Goal: Information Seeking & Learning: Learn about a topic

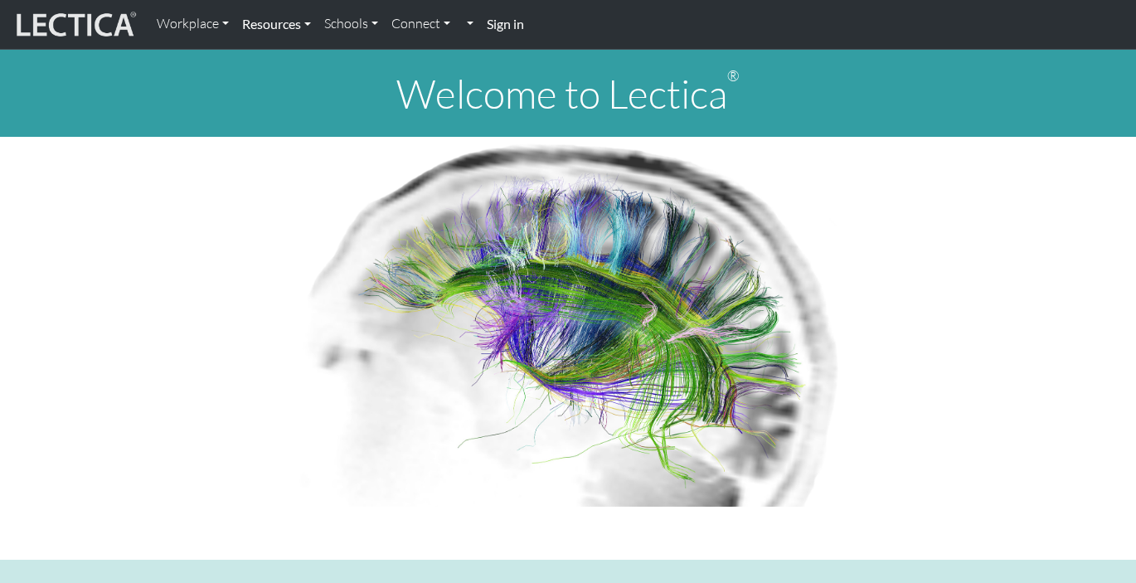
click at [268, 14] on link "Resources" at bounding box center [276, 24] width 82 height 35
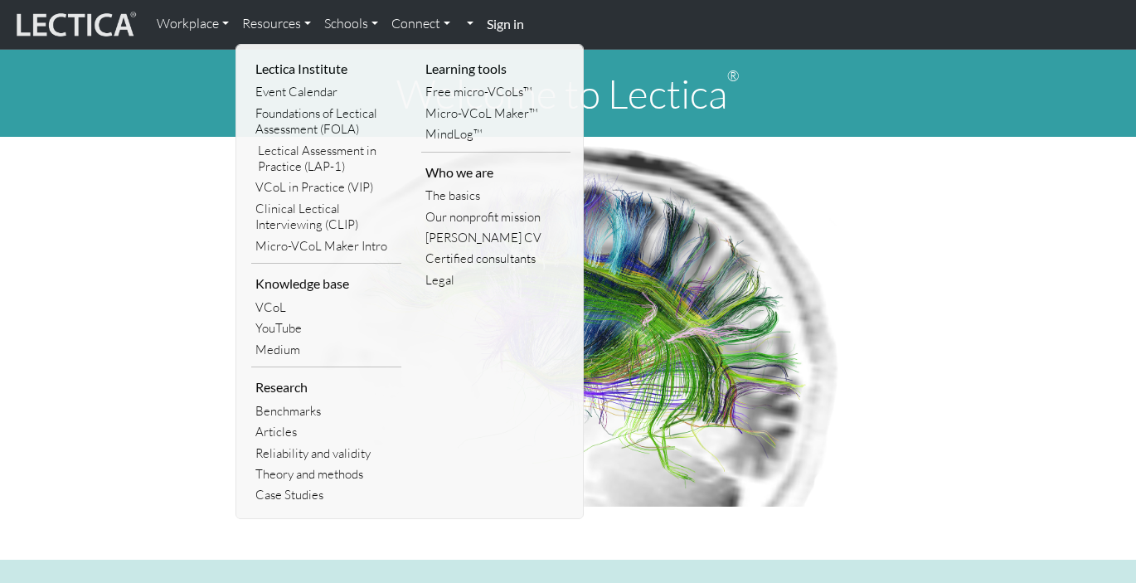
click at [127, 301] on p at bounding box center [567, 322] width 925 height 370
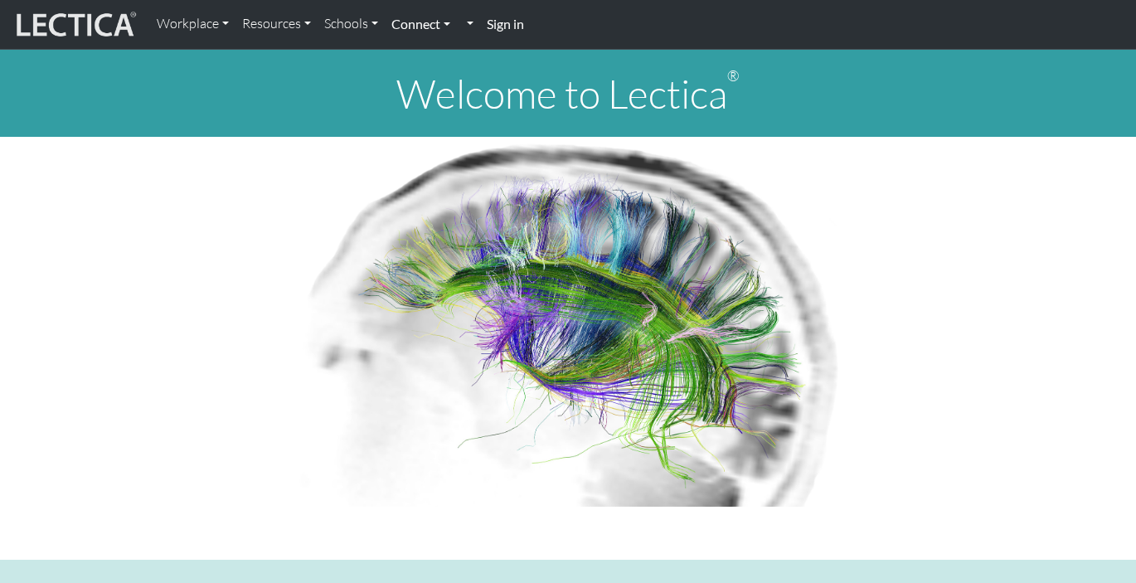
click at [428, 33] on link "Connect" at bounding box center [421, 24] width 72 height 35
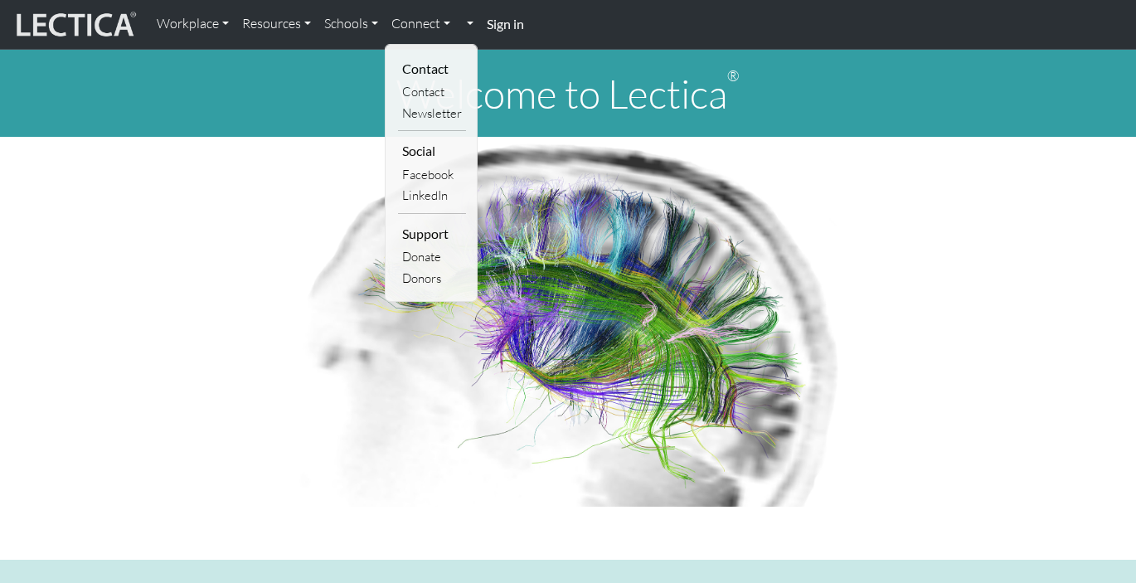
click at [263, 255] on p at bounding box center [567, 322] width 925 height 370
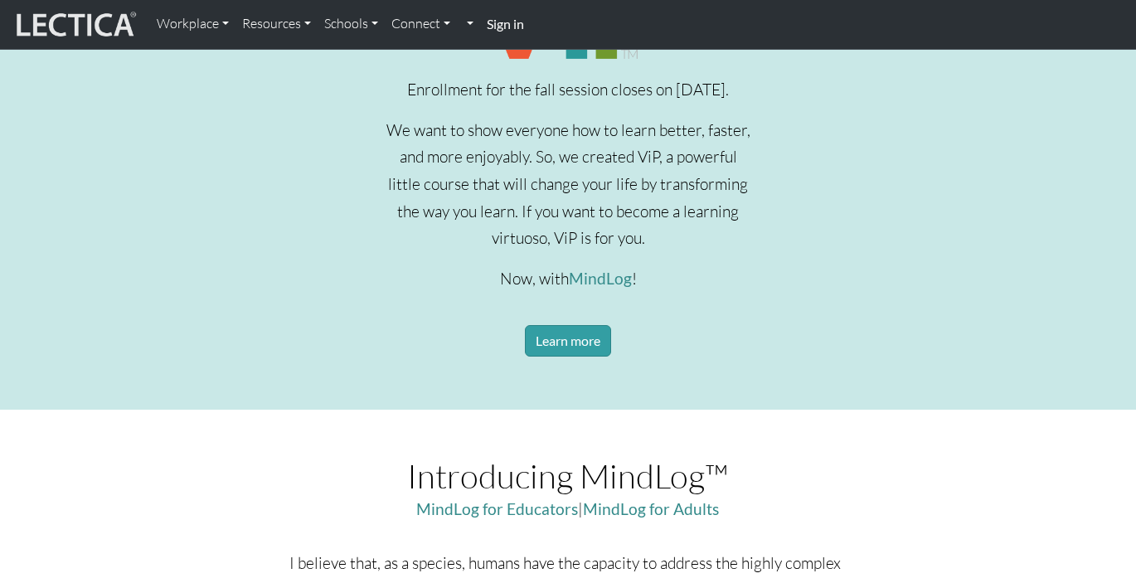
scroll to position [649, 0]
click at [561, 356] on link "Learn more" at bounding box center [568, 340] width 86 height 32
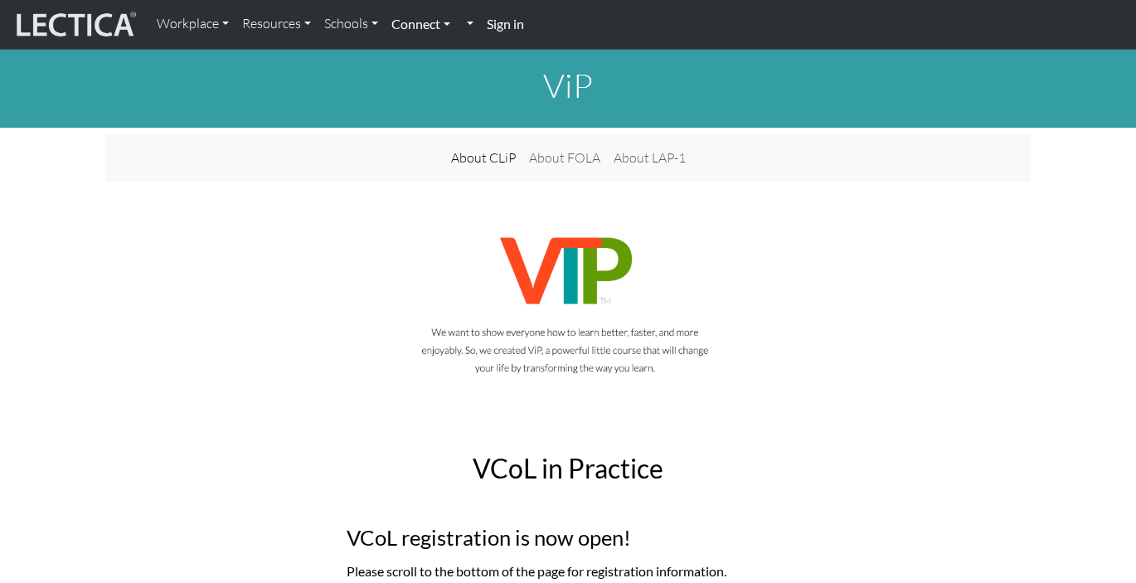
click at [437, 26] on link "Connect" at bounding box center [421, 24] width 72 height 35
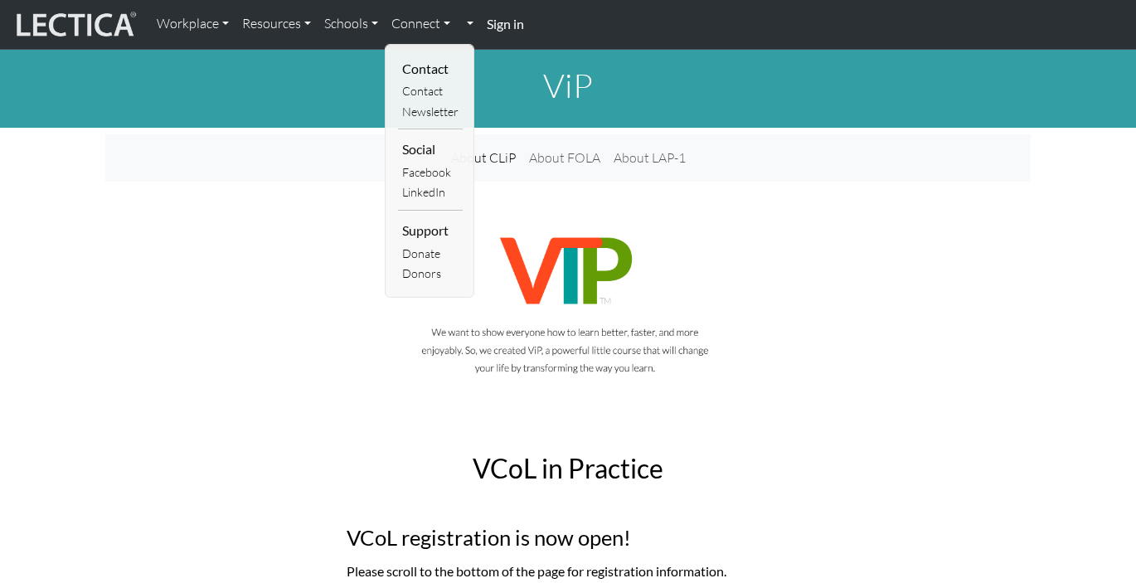
click at [229, 255] on div at bounding box center [567, 317] width 925 height 192
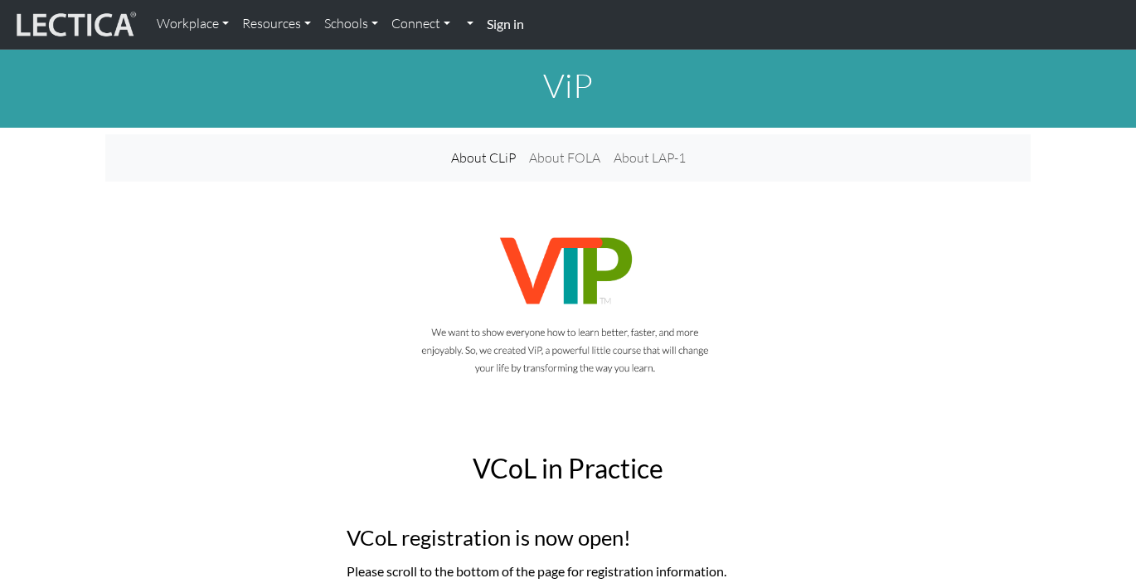
click at [70, 19] on img at bounding box center [74, 25] width 124 height 32
